Goal: Find contact information: Find contact information

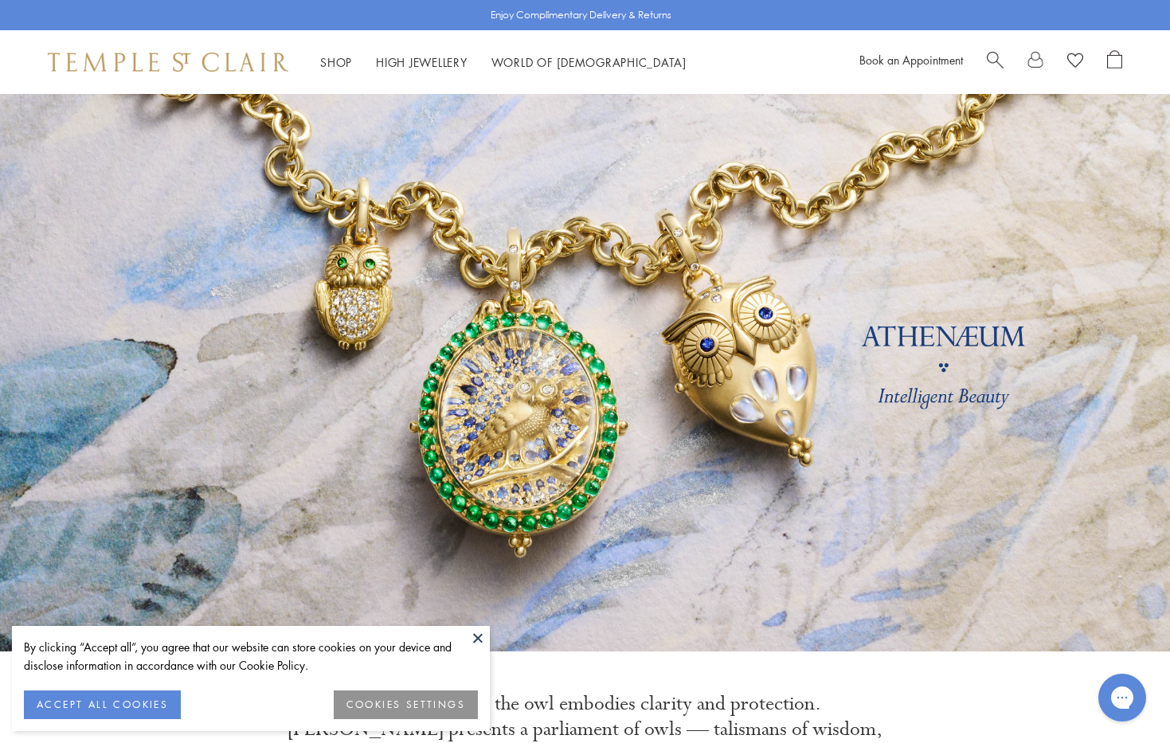
click at [479, 636] on button at bounding box center [478, 638] width 24 height 24
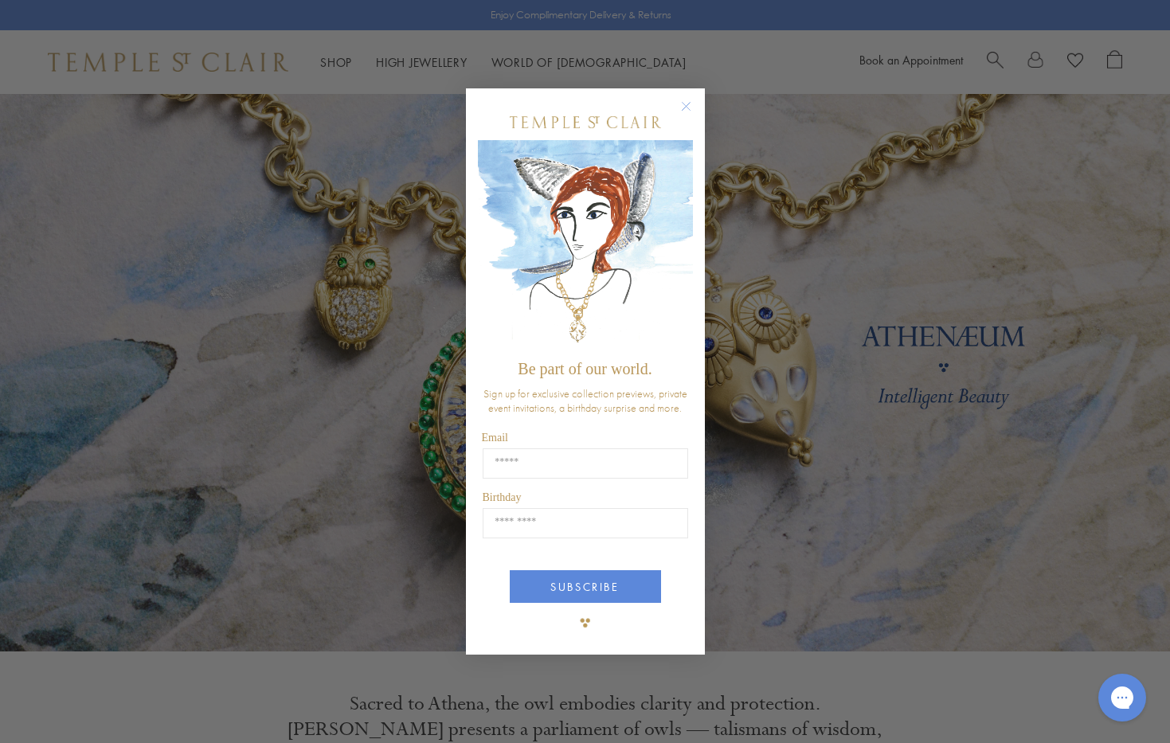
click at [682, 104] on circle "Close dialog" at bounding box center [685, 105] width 19 height 19
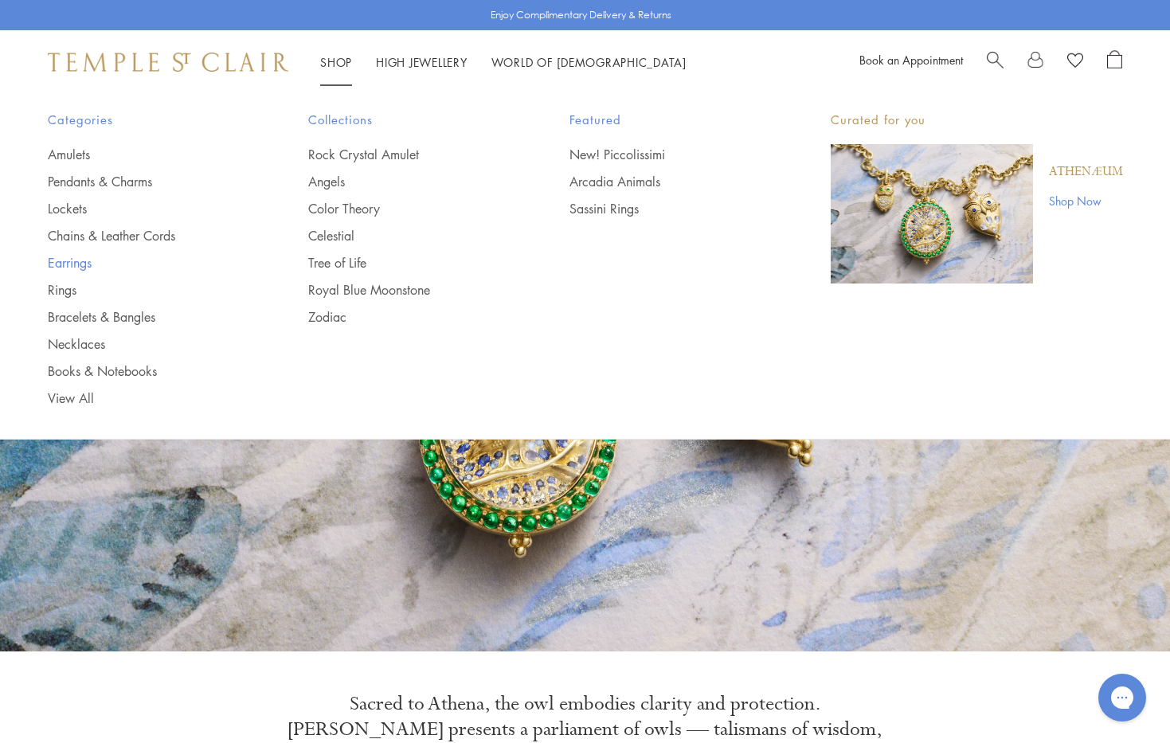
click at [83, 259] on link "Earrings" at bounding box center [146, 263] width 197 height 18
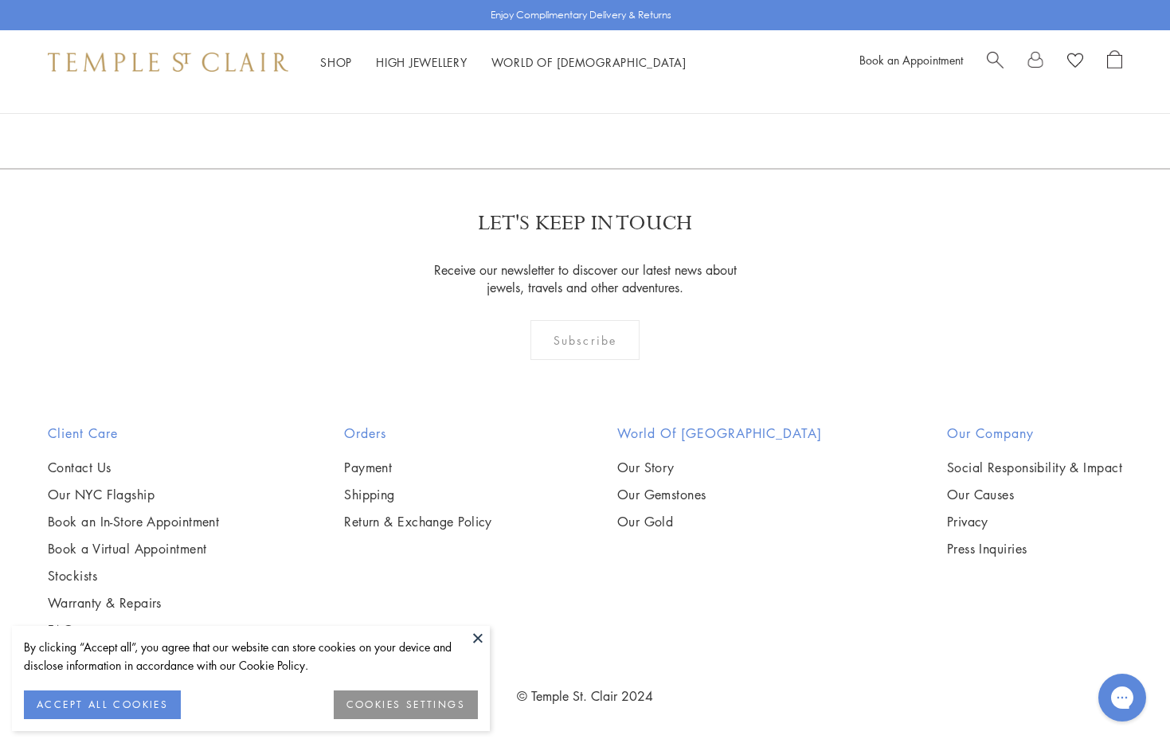
scroll to position [7780, 0]
click at [554, 104] on link "2" at bounding box center [560, 83] width 53 height 44
click at [636, 104] on link "3" at bounding box center [637, 83] width 53 height 44
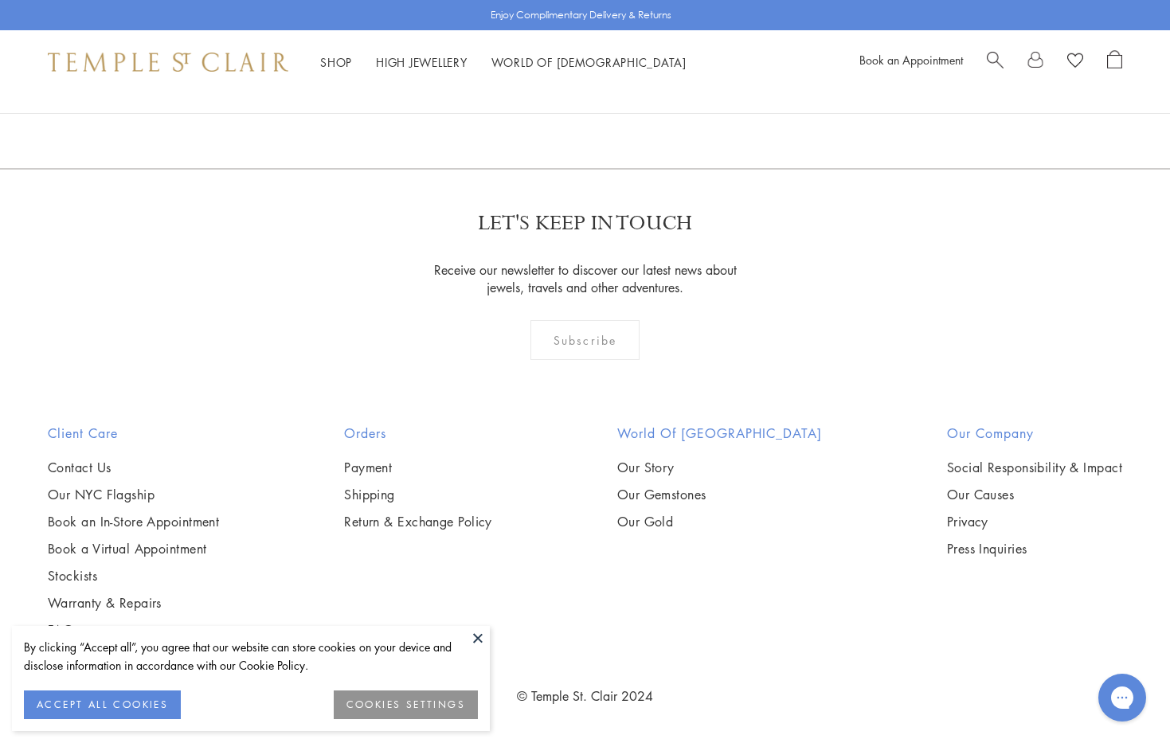
click at [475, 634] on button at bounding box center [478, 638] width 24 height 24
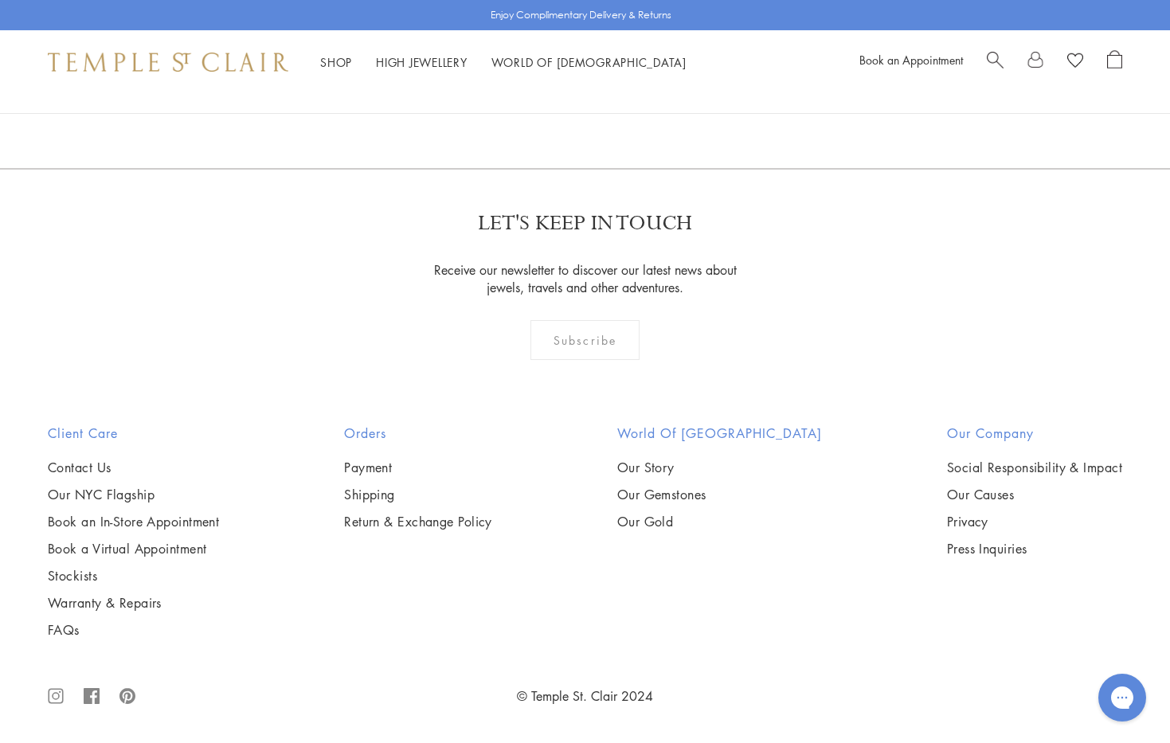
click at [964, 432] on h2 "Our Company" at bounding box center [1034, 433] width 175 height 19
click at [89, 465] on link "Contact Us" at bounding box center [133, 468] width 171 height 18
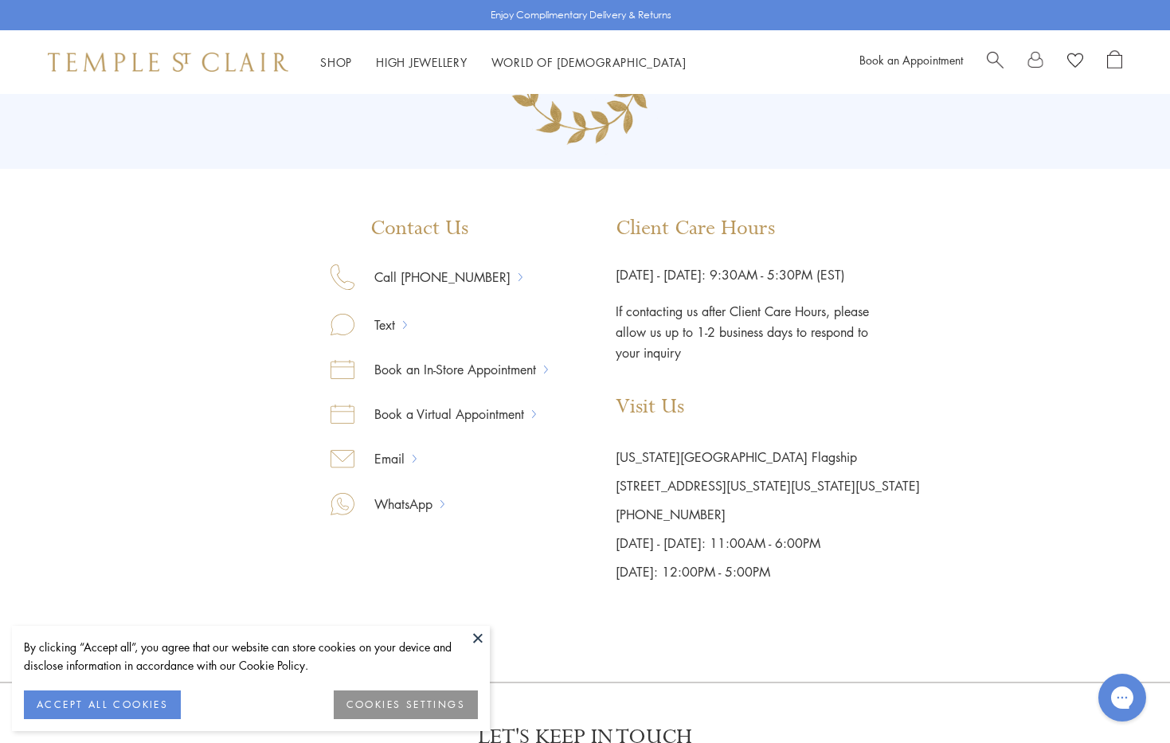
scroll to position [135, 0]
click at [391, 456] on link "Email" at bounding box center [383, 456] width 58 height 21
